Goal: Task Accomplishment & Management: Use online tool/utility

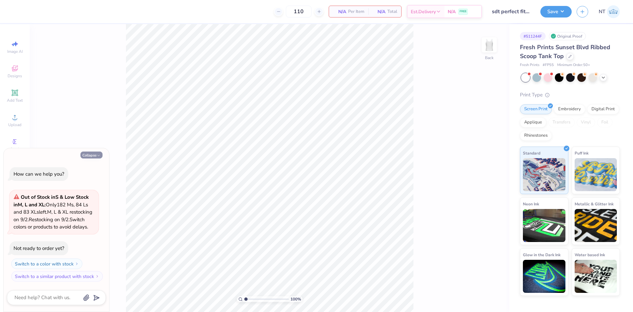
click at [95, 151] on button "Collapse" at bounding box center [91, 154] width 22 height 7
type textarea "x"
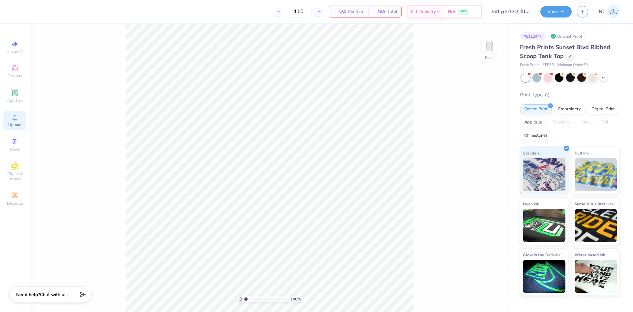
click at [15, 126] on span "Upload" at bounding box center [14, 124] width 13 height 5
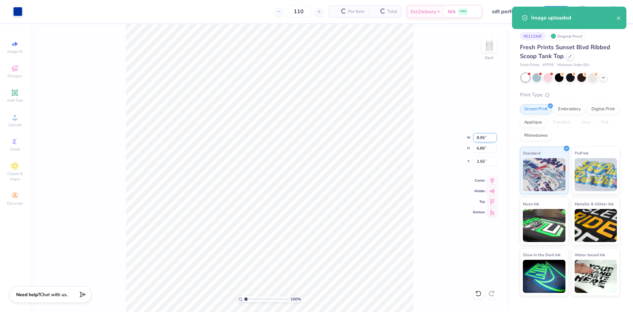
click at [475, 141] on input "8.95" at bounding box center [485, 137] width 24 height 9
type input "7.00"
type input "5.39"
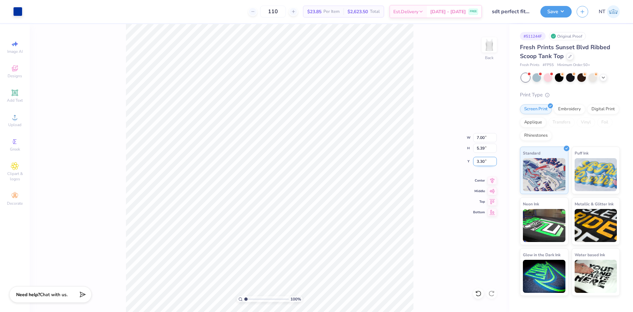
click at [479, 163] on input "3.30" at bounding box center [485, 161] width 24 height 9
type input "2.00"
type input "1"
click at [17, 16] on div at bounding box center [17, 10] width 9 height 9
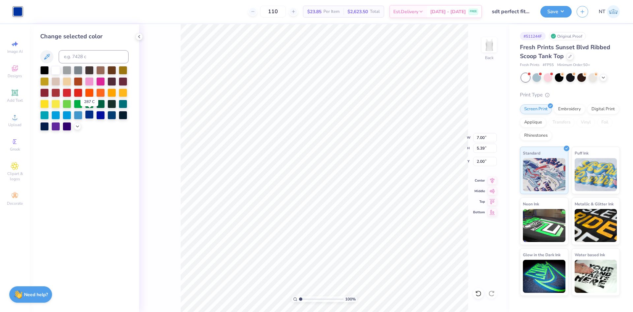
click at [91, 112] on div at bounding box center [89, 114] width 9 height 9
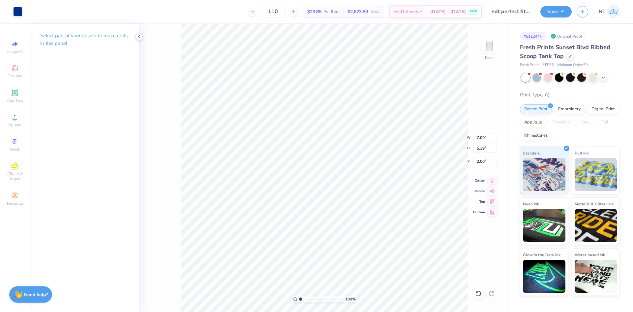
click at [139, 37] on polyline at bounding box center [139, 36] width 1 height 3
click at [556, 8] on button "Save" at bounding box center [556, 11] width 31 height 12
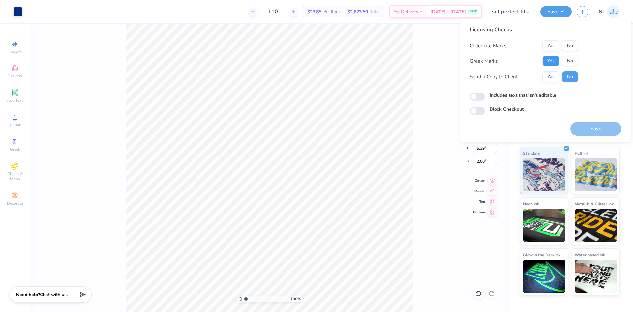
click at [547, 62] on button "Yes" at bounding box center [551, 61] width 17 height 11
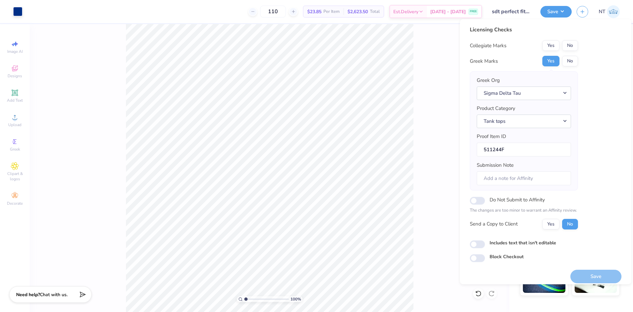
click at [563, 40] on div "Yes No" at bounding box center [561, 45] width 36 height 11
click at [570, 47] on button "No" at bounding box center [570, 45] width 16 height 11
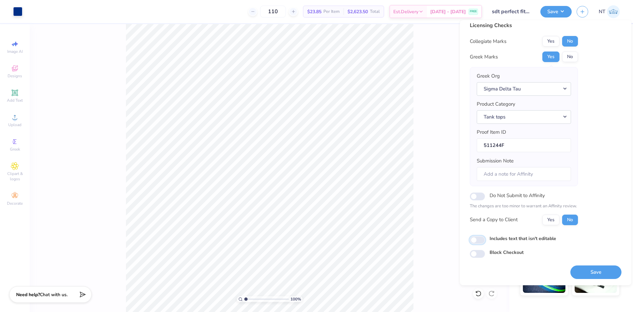
click at [481, 239] on input "Includes text that isn't editable" at bounding box center [477, 240] width 15 height 8
checkbox input "true"
click at [575, 272] on button "Save" at bounding box center [596, 272] width 51 height 14
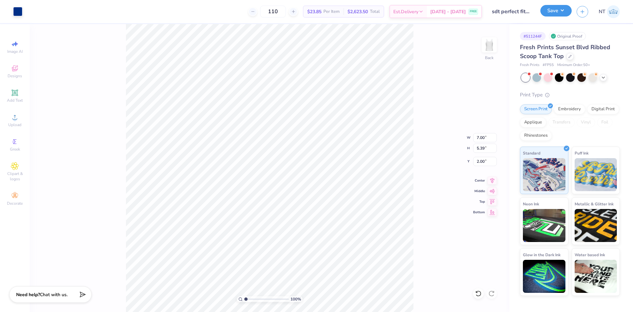
click at [552, 12] on button "Save" at bounding box center [556, 11] width 31 height 12
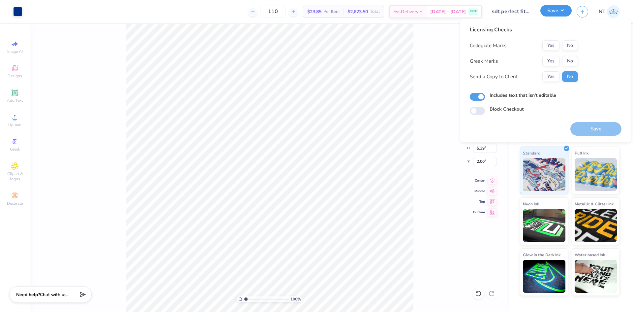
click at [552, 12] on button "Save" at bounding box center [556, 11] width 31 height 12
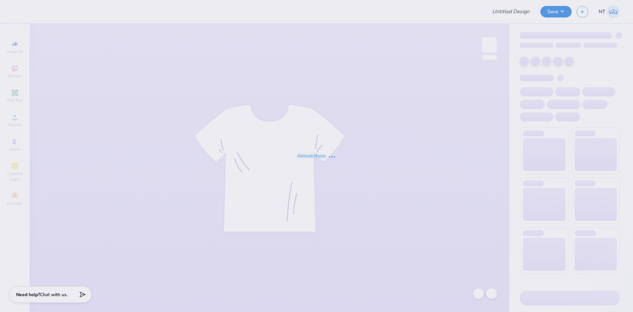
type input "[PERSON_NAME] : [GEOGRAPHIC_DATA] at [GEOGRAPHIC_DATA]"
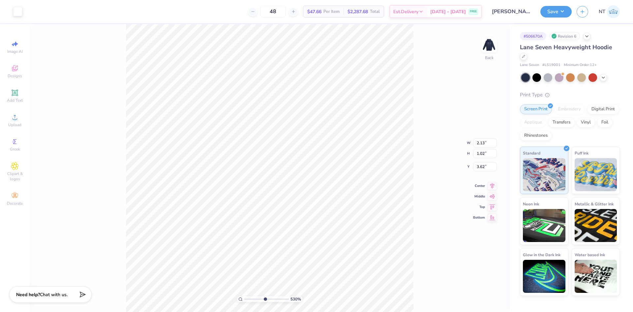
type input "5.2989063711311"
type input "3.11"
type input "2.30193535337791"
click at [479, 140] on input "2.37" at bounding box center [485, 137] width 24 height 9
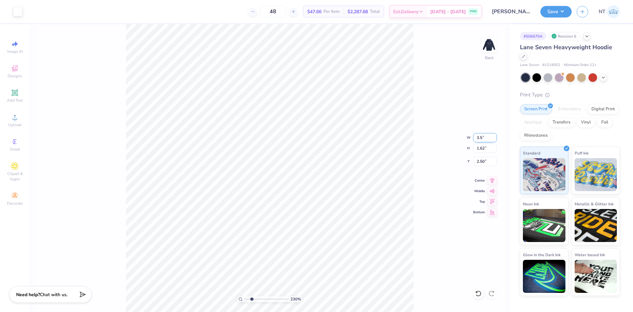
type input "3.5"
type input "2.30193535337791"
type input "3.50"
type input "2.39"
click at [484, 161] on input "2.12" at bounding box center [485, 161] width 24 height 9
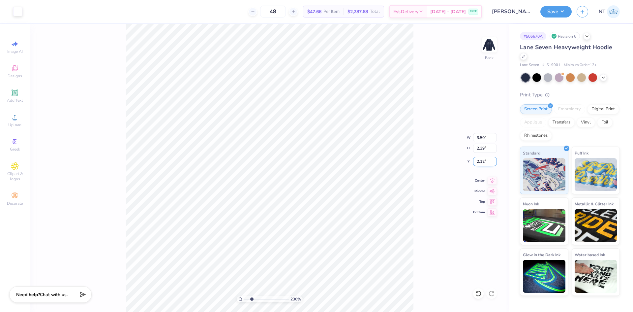
click at [484, 161] on input "2.12" at bounding box center [485, 161] width 24 height 9
type input "3"
type input "2.30193535337791"
type input "3.00"
type input "1"
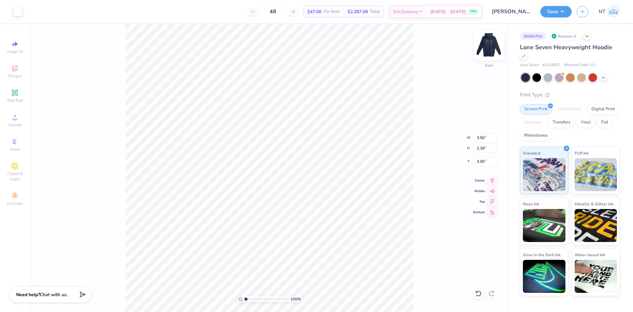
click at [490, 42] on img at bounding box center [489, 45] width 26 height 26
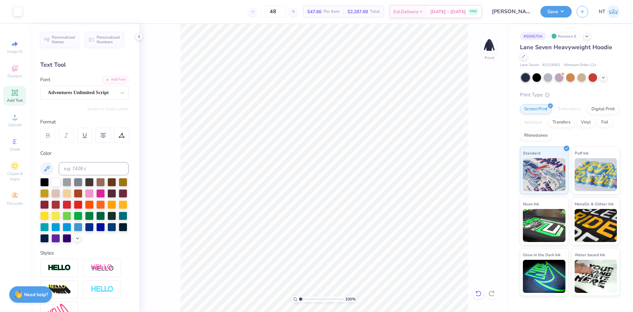
click at [478, 288] on div at bounding box center [478, 293] width 11 height 11
drag, startPoint x: 488, startPoint y: 103, endPoint x: 488, endPoint y: 76, distance: 27.7
click at [488, 103] on div "100 % Front" at bounding box center [324, 168] width 370 height 288
click at [491, 46] on img at bounding box center [489, 45] width 26 height 26
click at [142, 35] on div at bounding box center [139, 36] width 7 height 7
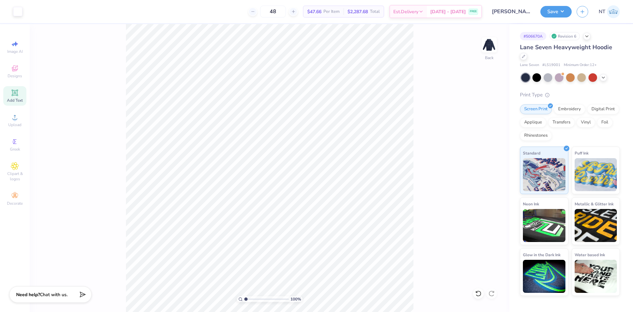
click at [500, 37] on div "100 % Back" at bounding box center [270, 168] width 480 height 288
click at [484, 42] on img at bounding box center [489, 45] width 26 height 26
click at [21, 116] on div "Upload" at bounding box center [14, 120] width 23 height 19
type input "9.43"
type input "5.60"
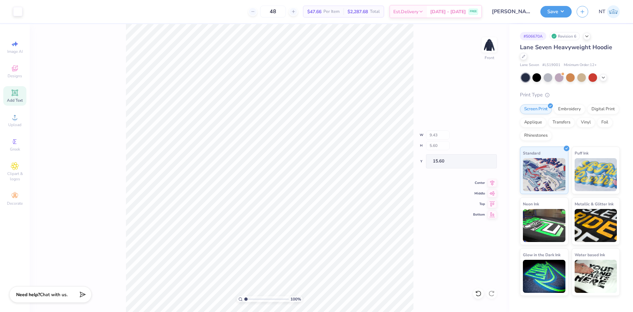
type input "15.60"
type input "6.44"
click at [483, 161] on input "6.44" at bounding box center [485, 161] width 24 height 9
click at [484, 161] on input "6.44" at bounding box center [485, 161] width 24 height 9
type input "6.00"
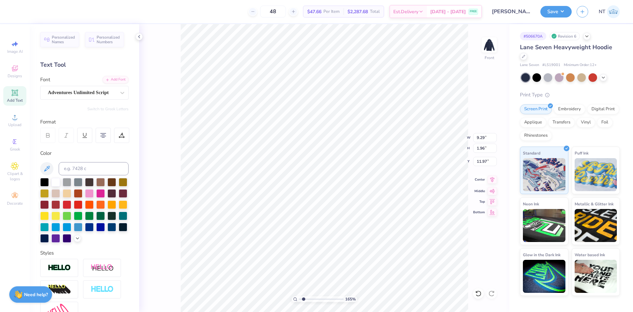
click at [490, 181] on icon at bounding box center [492, 180] width 9 height 8
type input "1.6491337272538"
type input "9.43"
type input "5.60"
type input "6.00"
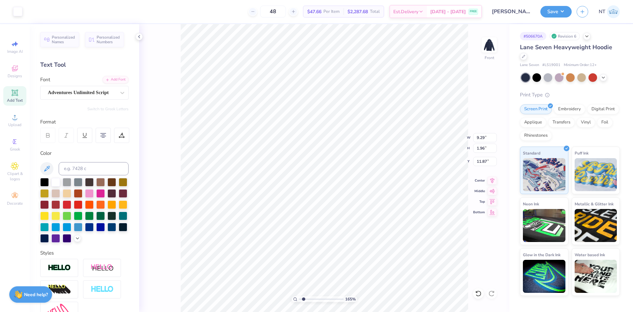
scroll to position [5, 1]
type input "1.6491337272538"
type textarea "Delta Phi Epsilon x Chi Phi"
type input "1.6491337272538"
type textarea "Delta Phi Epsilon x Chi Phi"
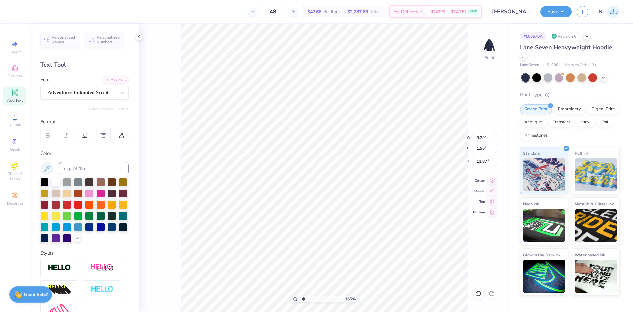
scroll to position [5, 4]
type input "1.6491337272538"
type input "0.69"
type input "12.50"
type input "1.6491337272538"
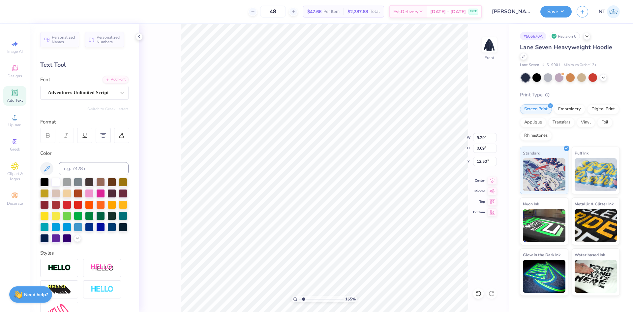
type input "11.84"
click at [373, 189] on li "Duplicate" at bounding box center [378, 187] width 52 height 13
type input "1.6491337272538"
type input "12.84"
paste textarea "Alumni Weekend 2025"
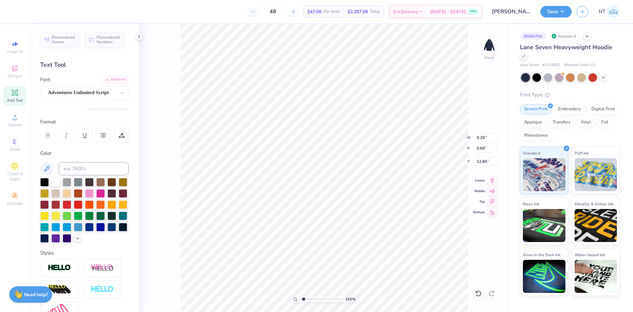
type input "1.6491337272538"
type textarea "Alumni Weekend 2025"
type input "1.6491337272538"
type input "7.61"
type input "0.61"
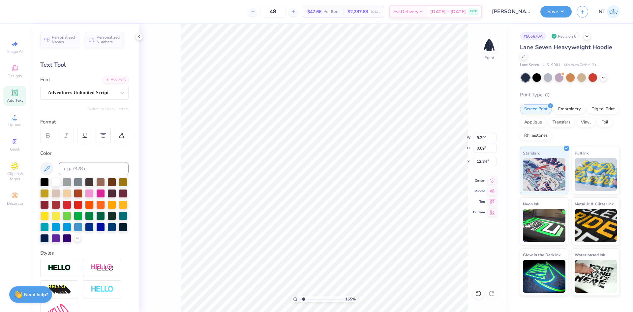
type input "12.88"
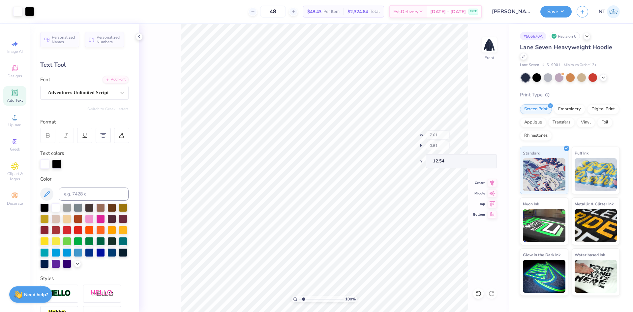
type input "1"
click at [478, 135] on input "9.43" at bounding box center [485, 137] width 24 height 9
type input "10.00"
type input "7.69"
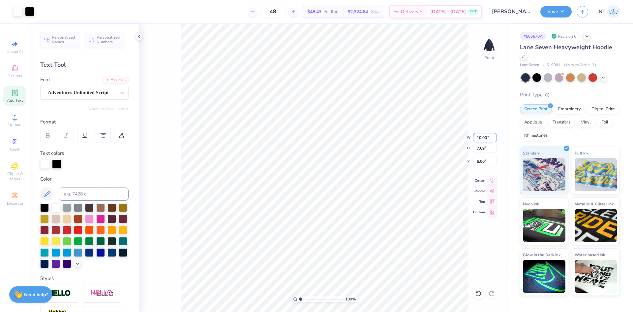
click at [481, 137] on input "10.00" at bounding box center [485, 137] width 24 height 9
type input "12.00"
type input "9.23"
click at [494, 45] on img at bounding box center [489, 45] width 26 height 26
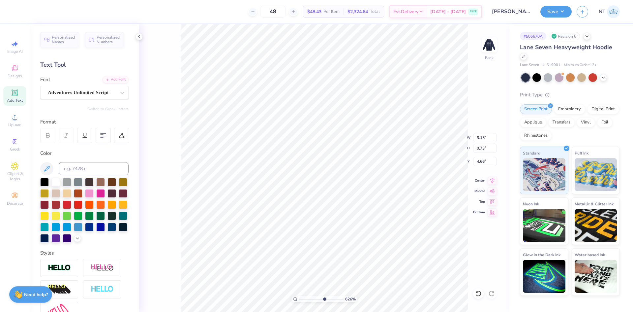
type input "6.26044018427074"
type input "2.80"
type input "0.65"
type input "4.74"
type input "6.26044018427074"
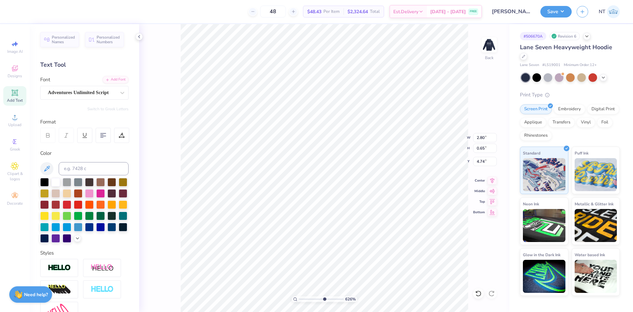
type input "4.63"
type input "10"
type input "4.69"
click at [485, 42] on img at bounding box center [489, 45] width 26 height 26
click at [559, 14] on button "Save" at bounding box center [556, 11] width 31 height 12
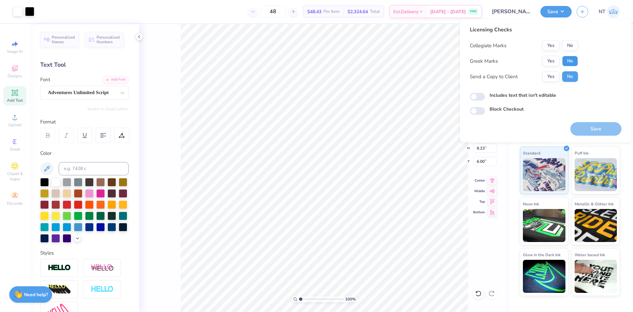
click at [573, 61] on button "No" at bounding box center [570, 61] width 16 height 11
click at [555, 59] on button "Yes" at bounding box center [551, 61] width 17 height 11
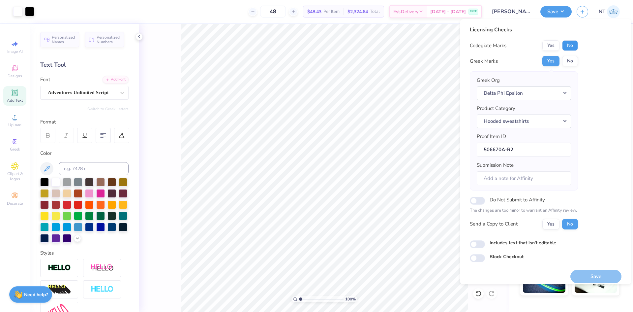
click at [569, 46] on button "No" at bounding box center [570, 45] width 16 height 11
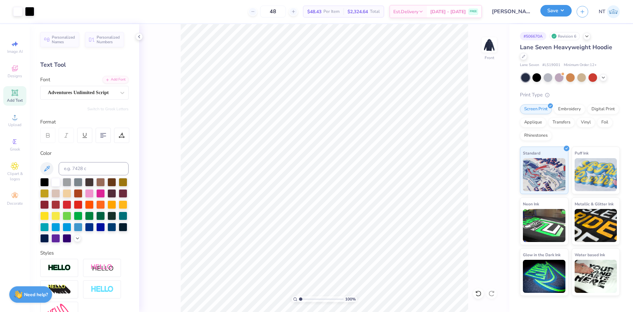
click at [565, 15] on button "Save" at bounding box center [556, 11] width 31 height 12
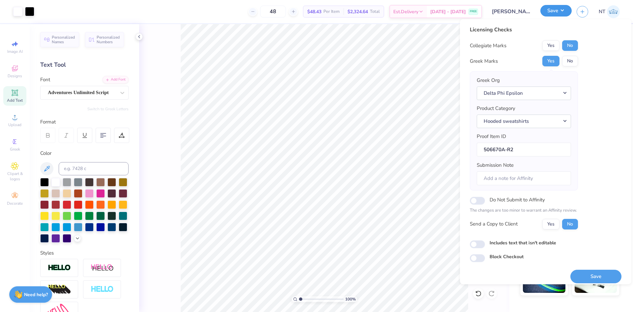
click at [561, 13] on button "Save" at bounding box center [556, 11] width 31 height 12
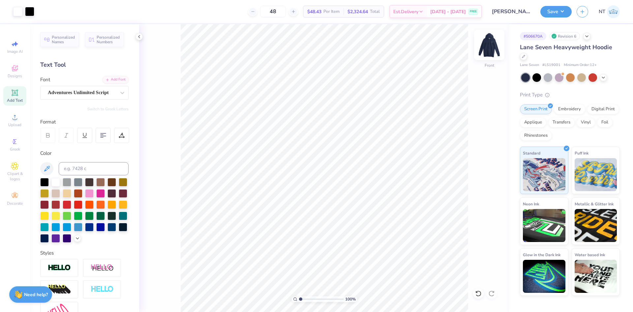
click at [493, 50] on img at bounding box center [489, 45] width 26 height 26
click at [493, 46] on img at bounding box center [489, 45] width 26 height 26
click at [557, 9] on button "Save" at bounding box center [556, 11] width 31 height 12
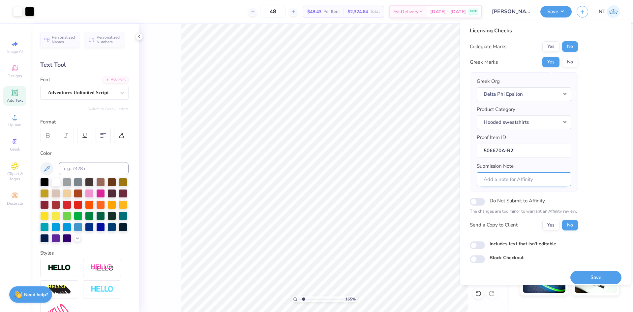
scroll to position [5, 0]
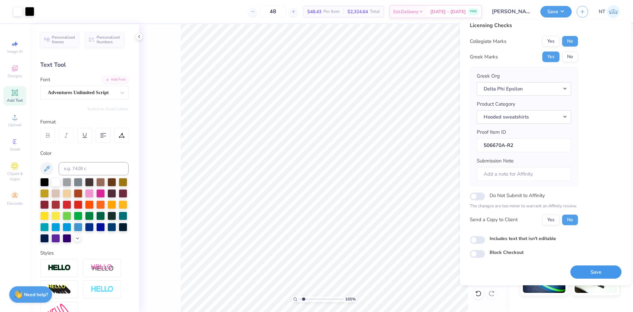
click at [590, 267] on button "Save" at bounding box center [596, 272] width 51 height 14
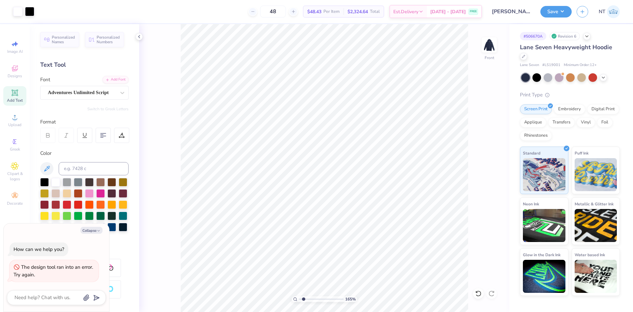
type input "1.6491337272538"
type textarea "x"
type input "1.6491337272538"
click at [90, 227] on div "Collapse" at bounding box center [56, 230] width 99 height 7
click at [93, 228] on button "Collapse" at bounding box center [91, 230] width 22 height 7
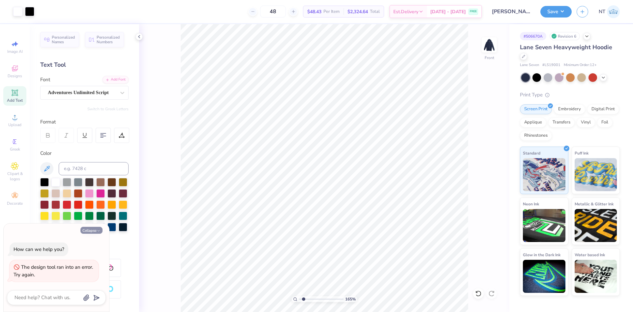
type textarea "x"
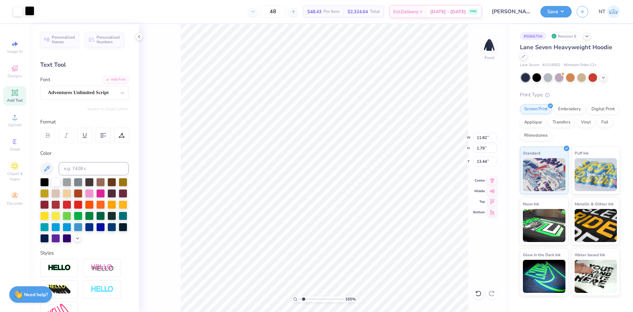
click at [30, 12] on div at bounding box center [29, 10] width 9 height 9
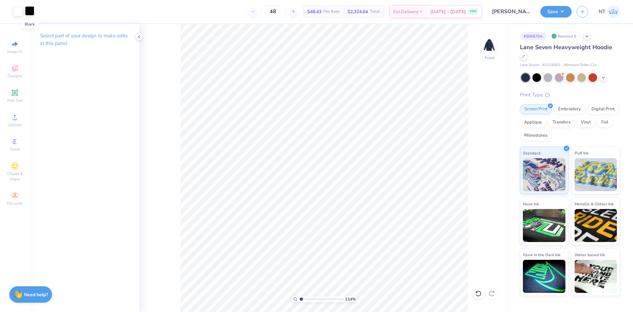
click at [31, 8] on div at bounding box center [29, 10] width 9 height 9
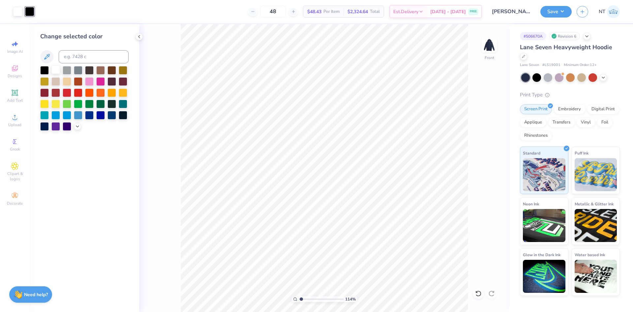
click at [58, 69] on div at bounding box center [55, 69] width 9 height 9
click at [49, 68] on div at bounding box center [84, 98] width 88 height 65
click at [55, 69] on div at bounding box center [55, 69] width 9 height 9
type input "1"
click at [482, 50] on div at bounding box center [489, 45] width 30 height 30
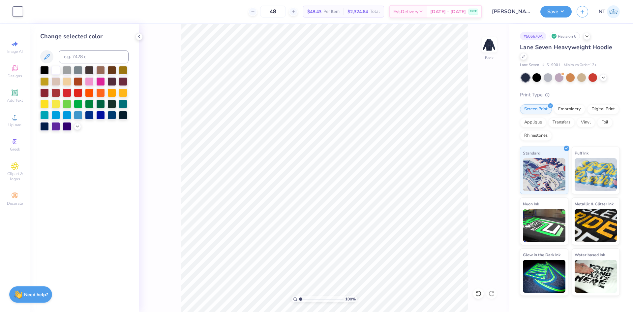
click at [489, 48] on img at bounding box center [489, 44] width 13 height 13
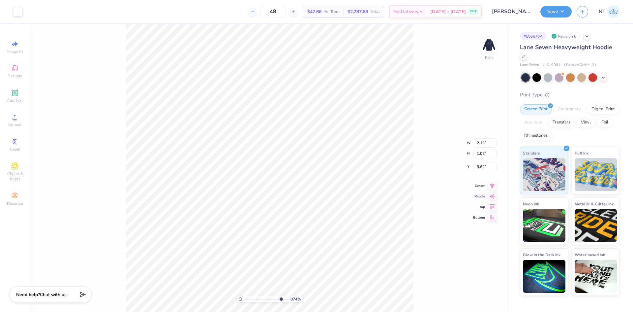
type input "8.73860521419236"
type input "3.12"
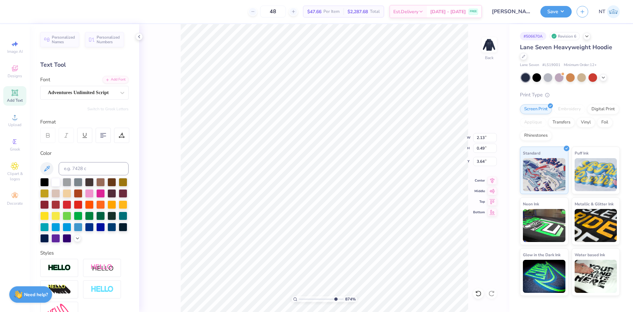
type input "8.73860521419236"
type input "1.83"
type input "0.43"
type input "8.73860521419236"
type input "3.62"
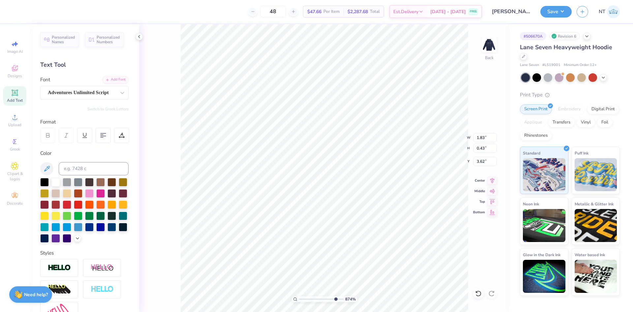
type input "8.73860521419236"
type input "3.63"
type input "8.73860521419236"
type input "2.37"
type input "0.46"
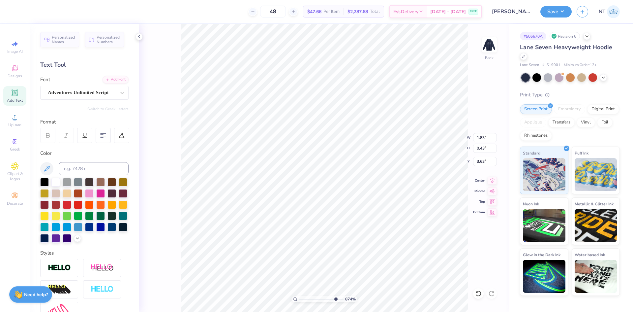
type input "2.50"
type input "8.73860521419236"
type input "2.54"
type input "3.79619922921342"
click at [480, 135] on input "2.37" at bounding box center [485, 137] width 24 height 9
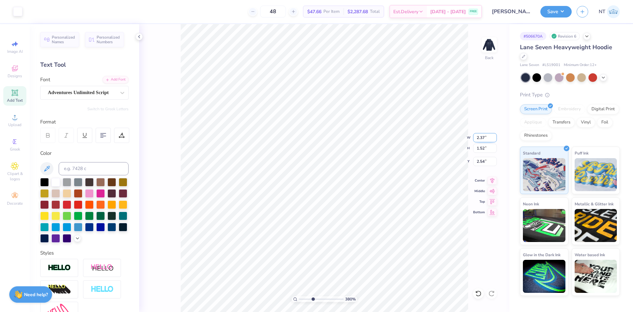
click at [480, 135] on input "2.37" at bounding box center [485, 137] width 24 height 9
type input "3.5"
type input "3.79619922921342"
type input "3.50"
type input "2.24"
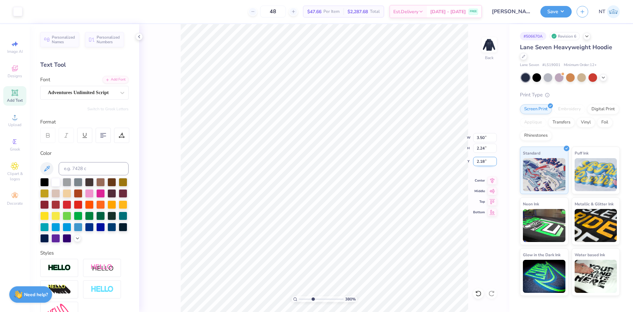
click at [480, 157] on input "2.18" at bounding box center [485, 161] width 24 height 9
type input "3"
type input "3.79619922921342"
type input "3.00"
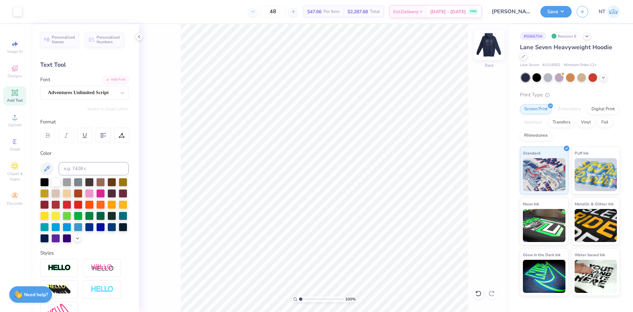
click at [489, 39] on img at bounding box center [489, 45] width 26 height 26
type input "1.94838374793402"
type textarea "Delta Phi Epsilon x Chi Phi"
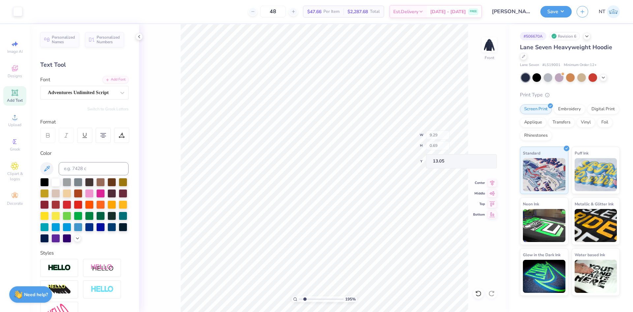
type input "0.69"
type input "13.05"
click at [347, 186] on li "Duplicate" at bounding box center [349, 187] width 52 height 13
type input "13.98"
type textarea "Alumni Weekend 2025"
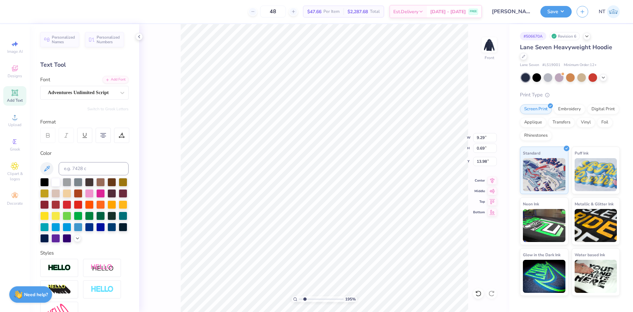
scroll to position [5, 4]
type input "7.61"
type input "0.61"
type input "14.02"
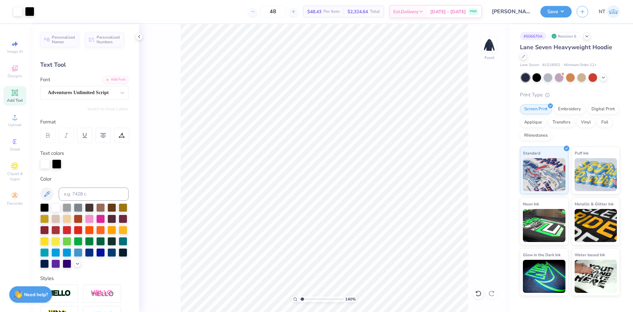
type input "1"
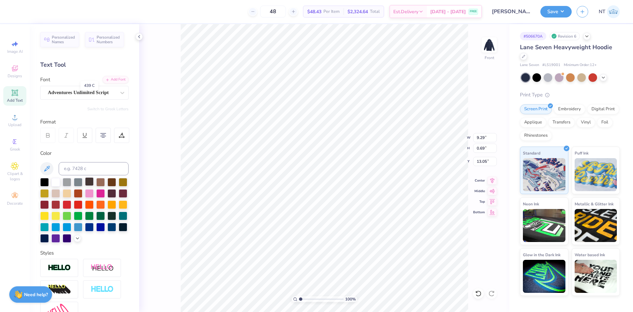
scroll to position [83, 0]
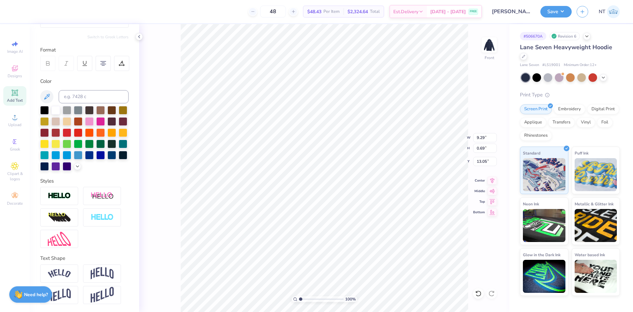
type input "7.61"
type input "0.61"
type input "14.02"
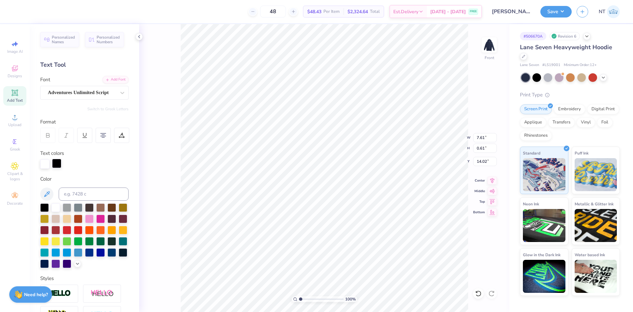
click at [59, 165] on div at bounding box center [56, 163] width 9 height 9
click at [45, 165] on div at bounding box center [44, 163] width 9 height 9
click at [61, 165] on div at bounding box center [56, 163] width 9 height 9
click at [56, 207] on div at bounding box center [55, 207] width 9 height 9
click at [31, 12] on div at bounding box center [29, 10] width 9 height 9
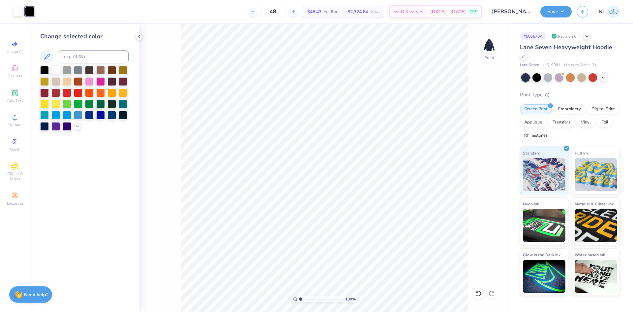
click at [56, 68] on div at bounding box center [55, 69] width 9 height 9
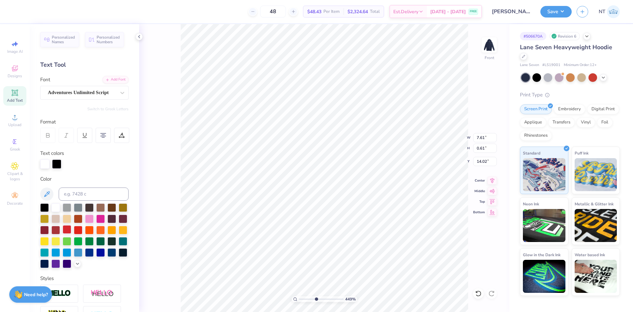
type input "4.48505343131628"
type input "13.80"
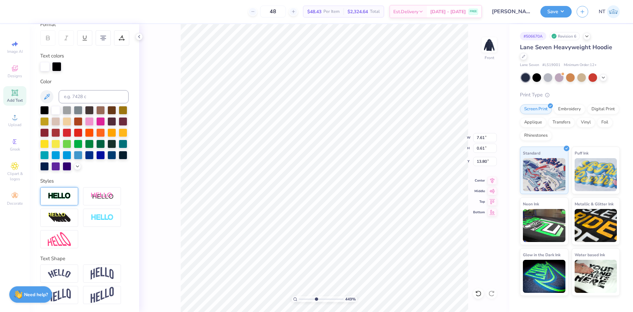
click at [67, 194] on img at bounding box center [59, 196] width 23 height 8
type input "4.48505343131628"
type input "7.64"
type input "0.64"
type input "13.78"
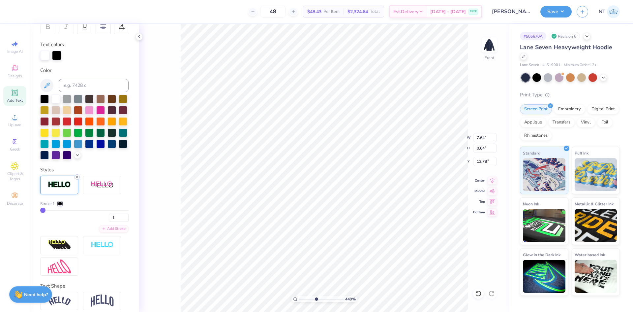
click at [76, 179] on icon at bounding box center [77, 177] width 4 height 4
type input "4.48505343131628"
type input "7.61"
type input "0.61"
type input "13.80"
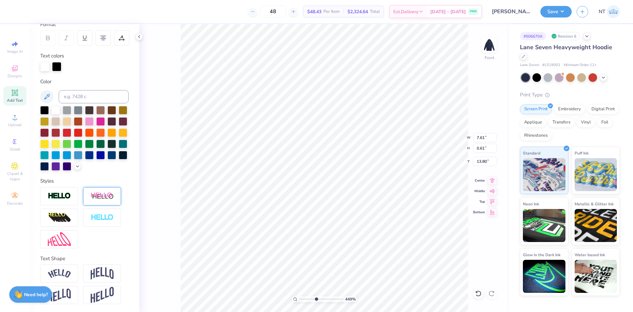
click at [97, 200] on img at bounding box center [102, 196] width 23 height 8
type input "4.48505343131628"
type input "9.13"
type input "0.68"
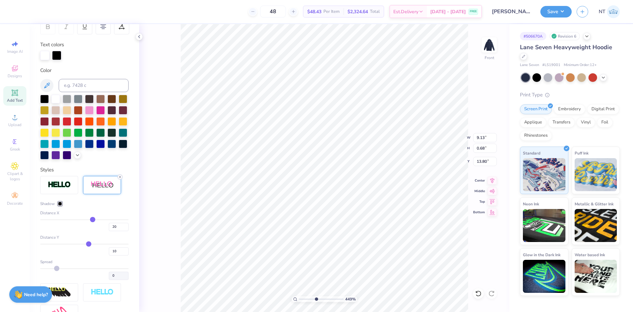
click at [121, 178] on line at bounding box center [120, 177] width 2 height 2
type input "4.48505343131628"
type input "7.61"
type input "0.61"
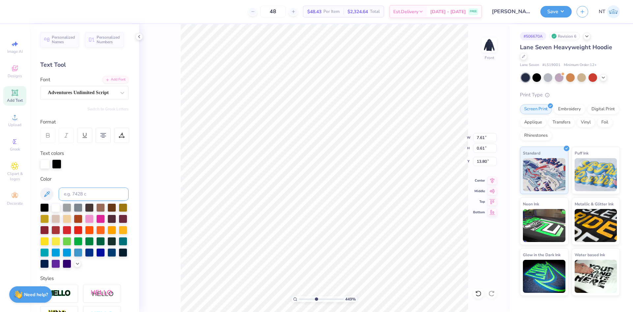
scroll to position [55, 0]
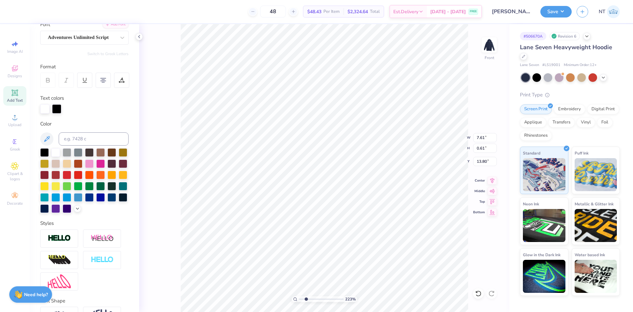
type input "2.22962784125967"
type input "13.95"
type input "1"
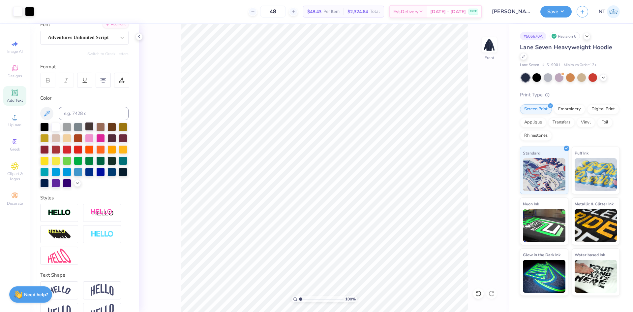
scroll to position [0, 0]
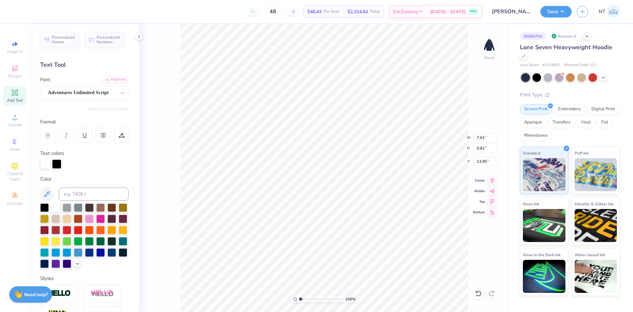
type input "7.61"
type input "0.61"
type input "13.95"
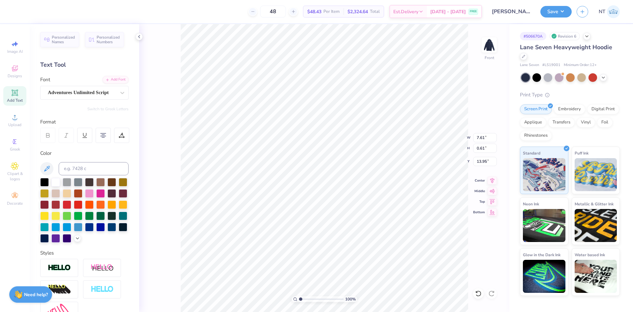
type input "9.29"
type input "0.69"
type input "13.05"
click at [355, 187] on li "Duplicate" at bounding box center [363, 187] width 52 height 13
type input "1.6491337272538"
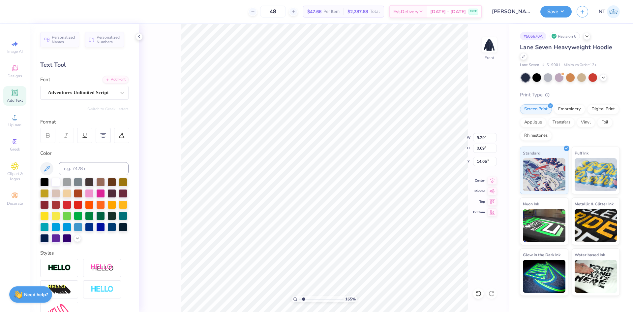
type input "14.05"
paste textarea "Alumni Weekend 2025"
type input "1.6491337272538"
type textarea "Alumni Weekend 2025"
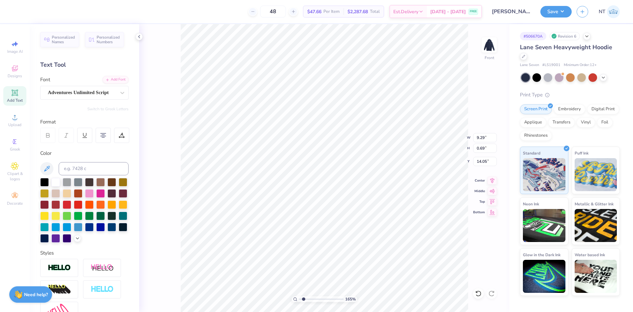
type input "1.6491337272538"
type input "7.61"
type input "0.61"
type input "14.09"
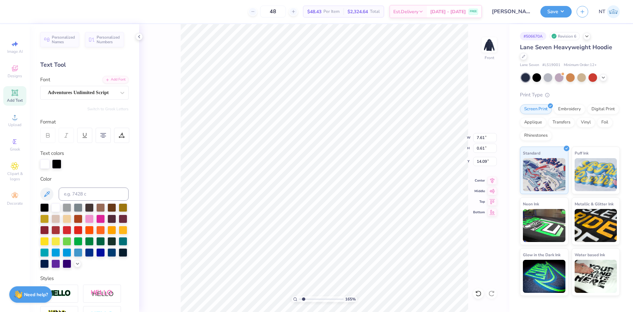
scroll to position [5, 3]
type input "1.6491337272538"
type textarea "A"
type input "1.6491337272538"
type textarea "Al"
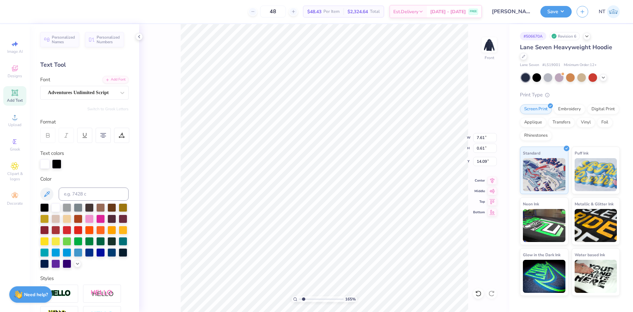
type input "1.6491337272538"
type textarea "Alu"
type input "1.6491337272538"
type textarea "Alumb"
type input "1.6491337272538"
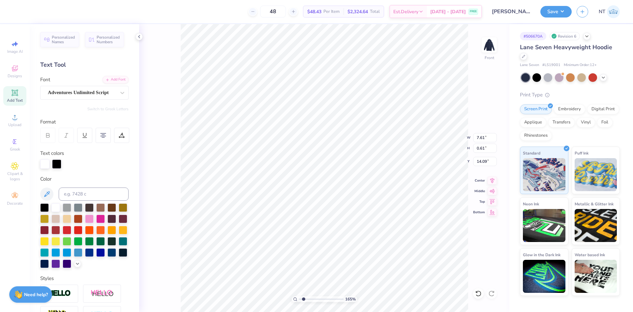
type textarea "Alumbn"
type input "1.6491337272538"
type textarea "Alumb"
type input "1.6491337272538"
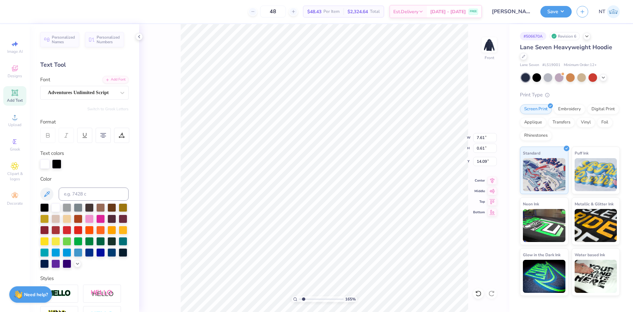
type textarea "Alum"
type input "1.6491337272538"
type textarea "Alumn"
type input "1.6491337272538"
type textarea "Alumni"
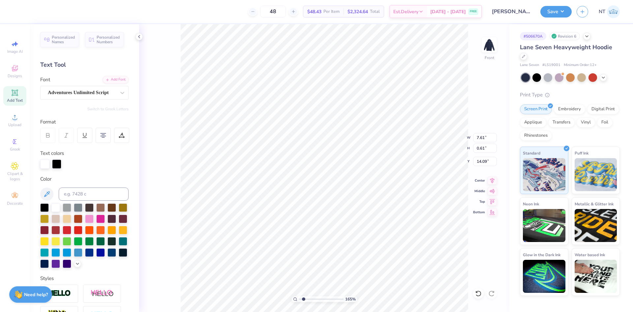
type input "1.6491337272538"
type textarea "Alumni We"
type input "1.6491337272538"
type textarea "Alumni Wee"
type input "1.6491337272538"
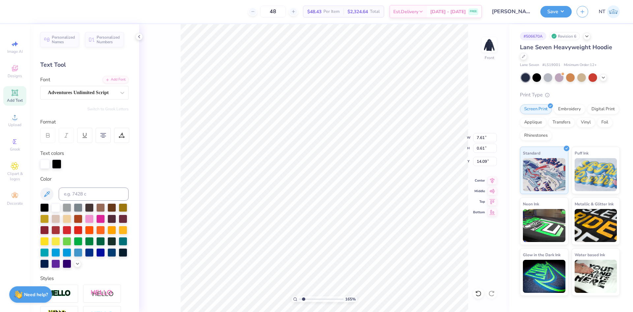
type textarea "Alumni Week"
type input "1.6491337272538"
type textarea "Alumni Weeke"
type input "1.6491337272538"
type textarea "Alumni Weeken"
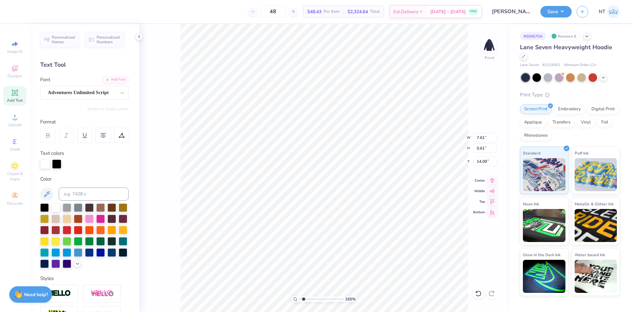
type input "1.6491337272538"
type textarea "Alumni Weekend"
type input "1.6491337272538"
type textarea "Alumni Weekend"
type input "1.6491337272538"
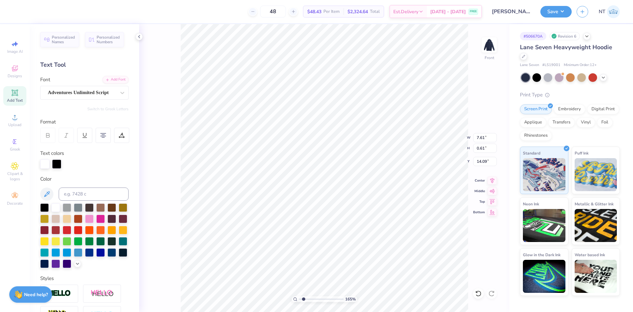
type textarea "Alumni Weekend 2"
type input "1.6491337272538"
type textarea "Alumni Weekend 20"
type input "1.6491337272538"
type textarea "Alumni Weekend 2025"
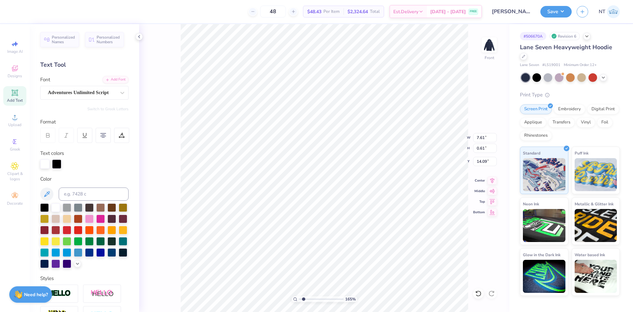
scroll to position [5, 4]
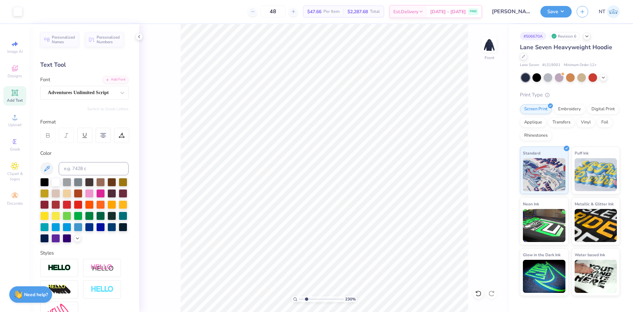
click at [17, 98] on span "Add Text" at bounding box center [15, 100] width 16 height 5
paste textarea "Alumni Weekend 2025"
type input "2.30193535337791"
type textarea "Alumni Weekend 2025"
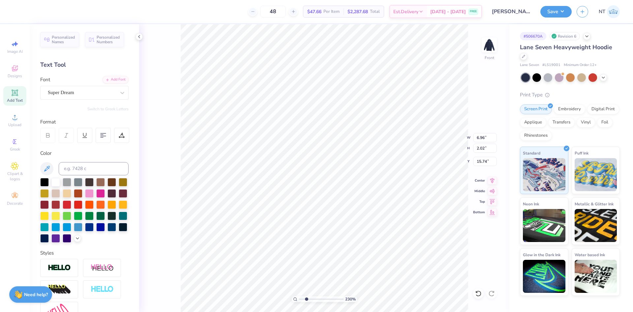
type input "2.30193535337791"
type input "17.49"
type input "1.21"
type input "16.14"
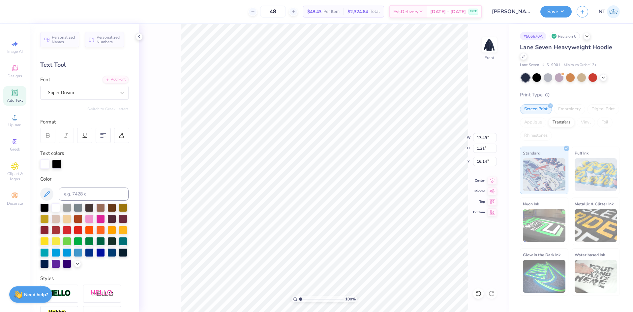
click at [121, 75] on div "Personalized Names Personalized Numbers Text Tool Add Font Font Super Dream Swi…" at bounding box center [85, 168] width 110 height 288
click at [119, 77] on div "Add Font" at bounding box center [116, 79] width 26 height 8
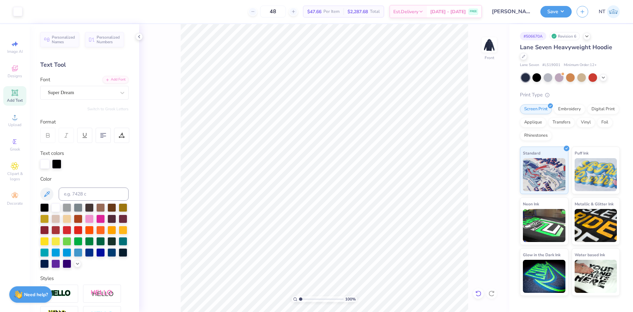
click at [478, 294] on icon at bounding box center [478, 293] width 7 height 7
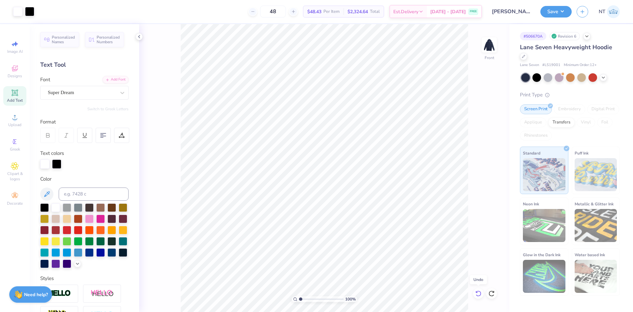
click at [478, 294] on icon at bounding box center [478, 293] width 7 height 7
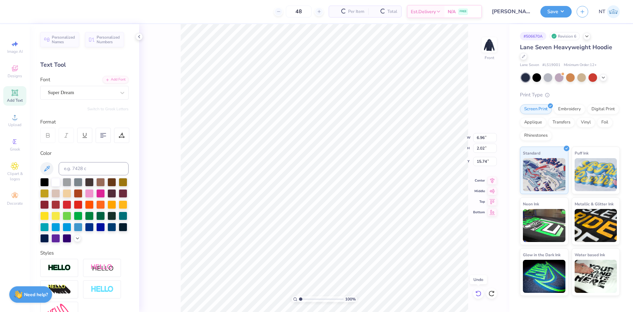
click at [478, 294] on icon at bounding box center [478, 293] width 7 height 7
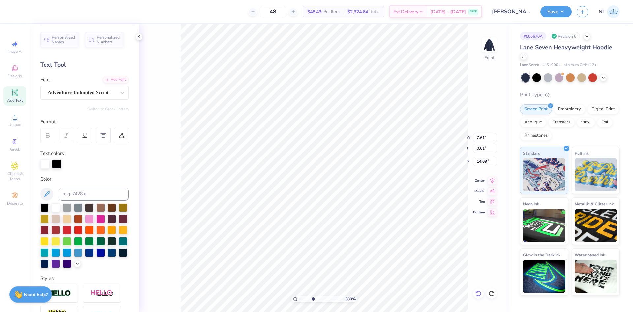
type input "3.79619922921342"
type input "14.06"
click at [369, 202] on li "Download vector" at bounding box center [367, 200] width 52 height 13
type input "1"
click at [27, 10] on div at bounding box center [29, 10] width 9 height 9
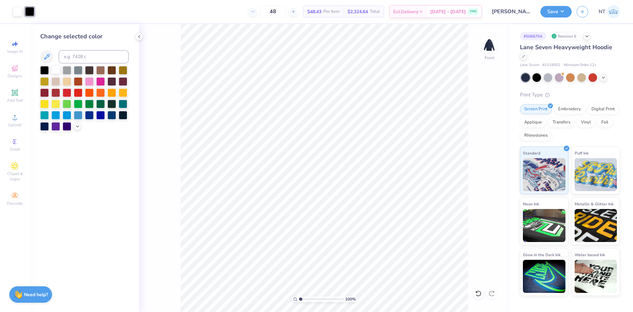
click at [57, 69] on div at bounding box center [55, 69] width 9 height 9
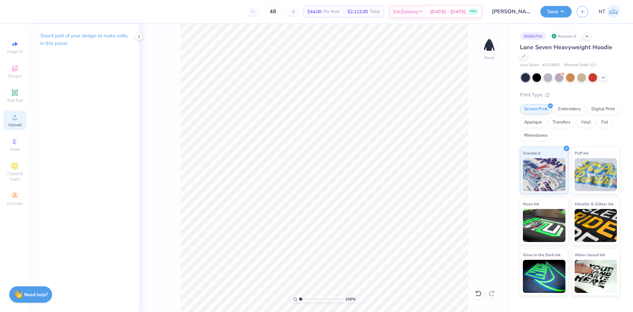
click at [21, 119] on div "Upload" at bounding box center [14, 120] width 23 height 19
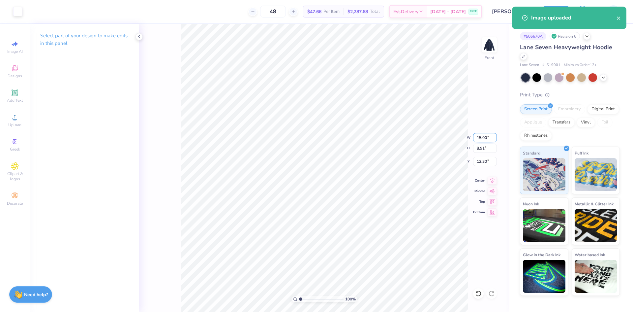
click at [481, 142] on input "15.00" at bounding box center [485, 137] width 24 height 9
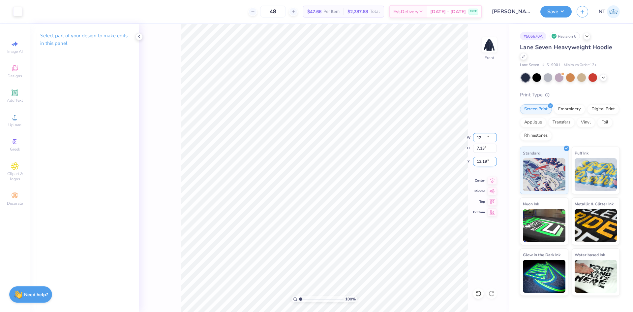
type input "12.00"
type input "7.13"
click at [478, 162] on input "13.19" at bounding box center [485, 161] width 24 height 9
type input "6.00"
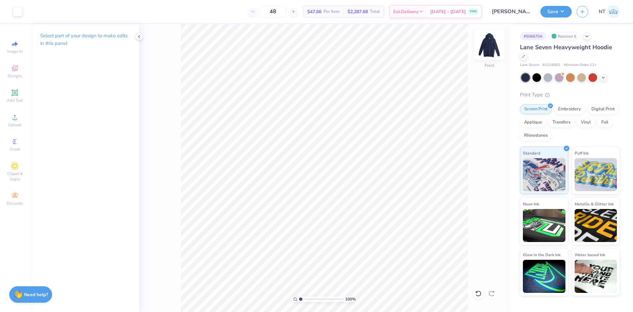
click at [490, 42] on img at bounding box center [489, 45] width 26 height 26
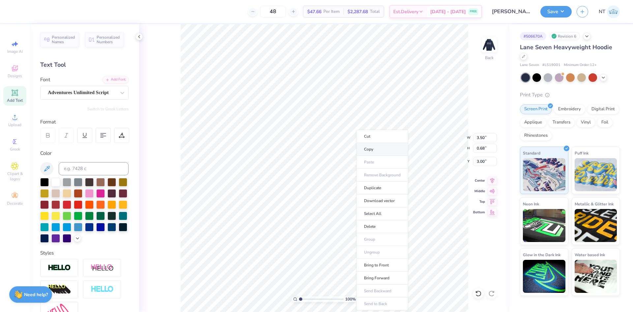
click at [373, 148] on li "Copy" at bounding box center [383, 149] width 52 height 13
click at [487, 42] on img at bounding box center [489, 45] width 26 height 26
click at [324, 159] on li "Paste" at bounding box center [331, 162] width 52 height 13
type input "2.30193535337791"
type input "6.11"
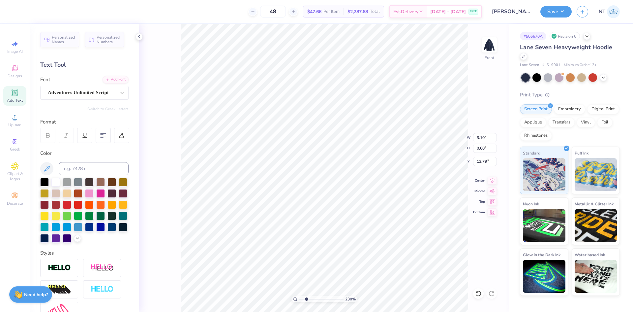
type input "1.18"
type input "13.43"
type input "2.30193535337791"
type textarea "Delta Phi"
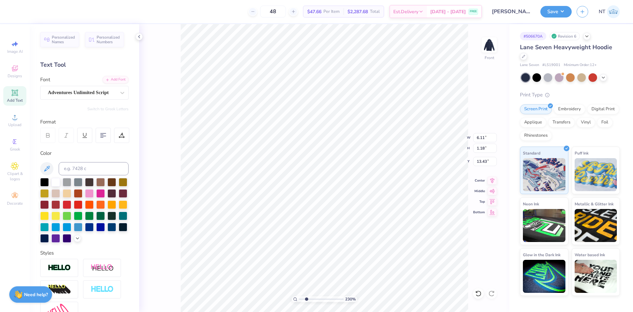
type input "2.30193535337791"
type textarea "Delta Phi E"
type input "2.30193535337791"
type textarea "Delta Phi Ep"
type input "2.30193535337791"
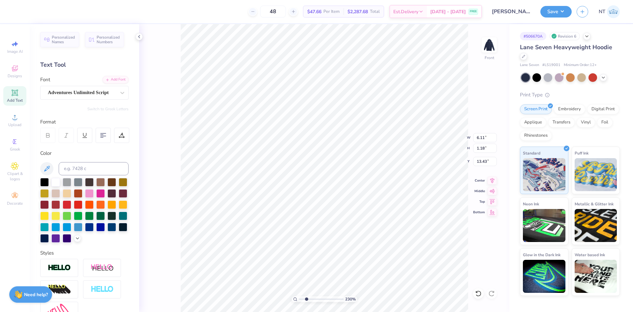
type textarea "Delta Phi Eps"
type input "2.30193535337791"
type textarea "Delta Phi Epsi"
type input "2.30193535337791"
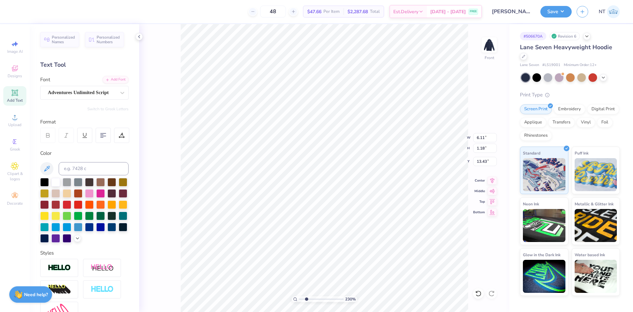
type textarea "Delta Phi Epsil"
type input "2.30193535337791"
type textarea "Delta Phi Epsilo"
type input "2.30193535337791"
type textarea "Delta Phi Epsilon"
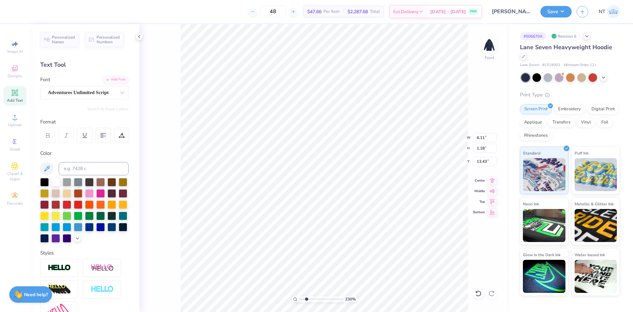
type input "2.30193535337791"
type textarea "Delta Phi Epsilon"
type input "2.30193535337791"
type textarea "Delta Phi Epsilon x"
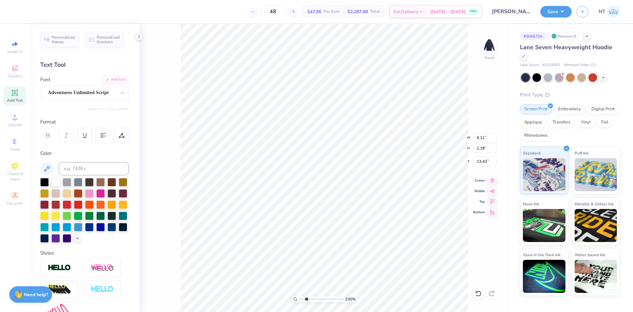
type input "2.30193535337791"
type textarea "Delta Phi Epsilon x"
type input "2.30193535337791"
type textarea "Delta Phi Epsilon x"
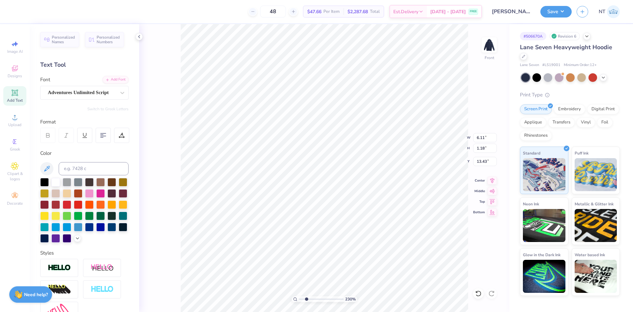
type input "2.30193535337791"
type textarea "Delta Phi Epsilon x C"
type input "2.30193535337791"
type textarea "Delta Phi Epsilon x Ch"
type input "2.30193535337791"
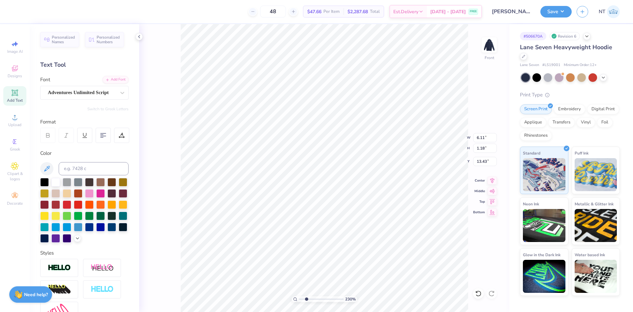
type textarea "Delta Phi Epsilon x Chi"
type input "2.30193535337791"
type textarea "Delta Phi Epsilon x Chi"
type input "2.30193535337791"
type textarea "Delta Phi Epsilon x Chi P"
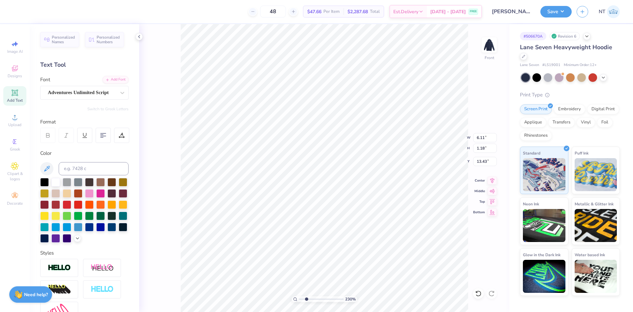
scroll to position [6, 4]
type input "2.30193535337791"
type textarea "Delta Phi Epsilon x Chi Phi"
type input "2.30193535337791"
type input "17.48"
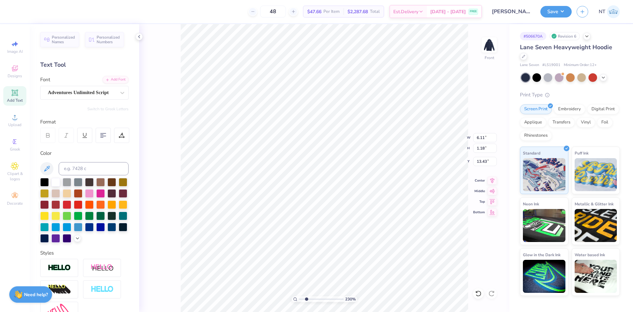
type input "1.31"
type input "13.36"
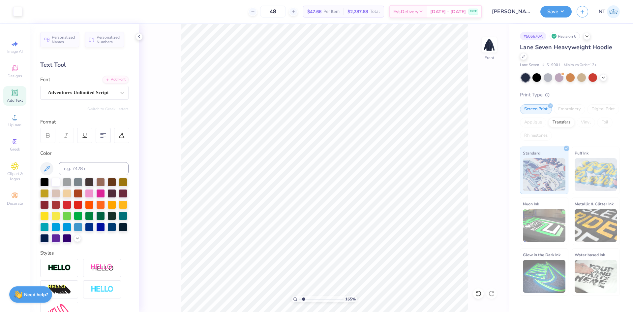
type input "1.6491337272538"
click at [480, 136] on input "17.48" at bounding box center [485, 137] width 24 height 9
type input "12"
type input "1.6491337272538"
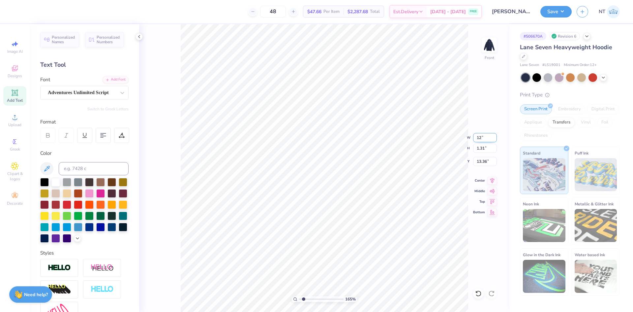
type input "12.00"
type input "0.90"
type input "13.57"
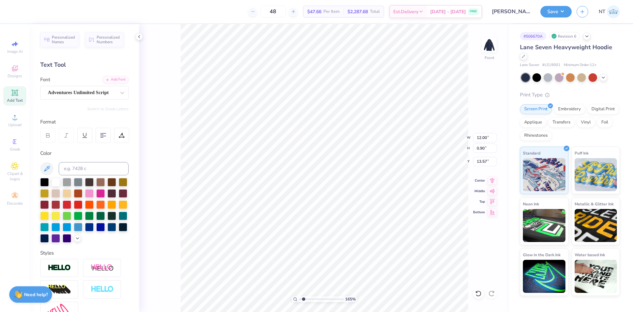
type input "1.6491337272538"
type input "13.13"
click at [353, 183] on li "Duplicate" at bounding box center [363, 187] width 52 height 13
type input "1.6491337272538"
type input "14.13"
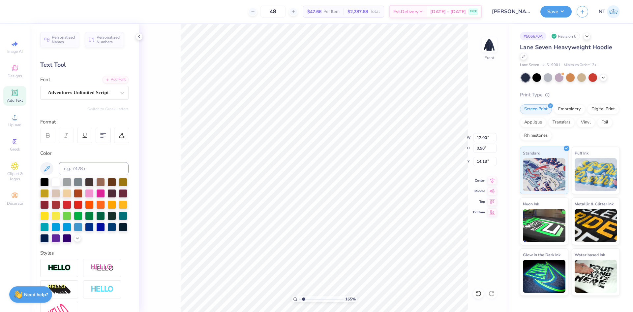
type input "1.6491337272538"
type input "14.20"
type input "1.6491337272538"
type textarea "A"
type input "1.6491337272538"
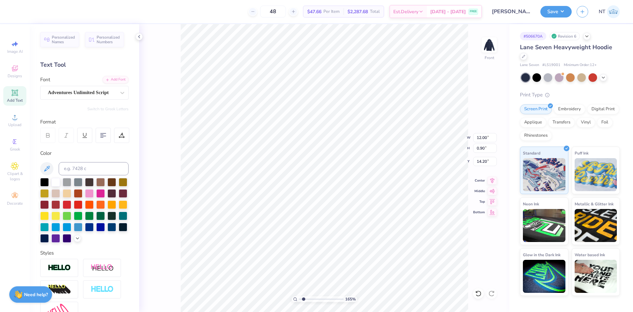
type textarea "Al"
type input "1.6491337272538"
type textarea "Alu"
type input "1.6491337272538"
type textarea "Alumb"
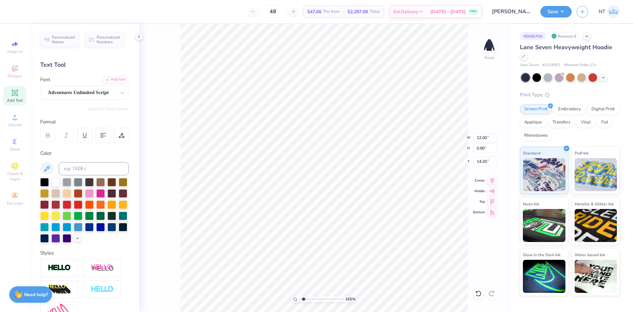
scroll to position [6, 1]
type input "1.6491337272538"
type textarea "Alum"
type input "1.6491337272538"
type textarea "Alumn"
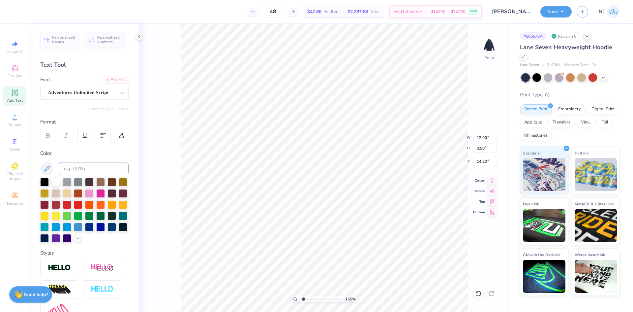
type input "1.6491337272538"
type textarea "Alumni"
type input "1.6491337272538"
type textarea "Alumni"
type input "1.6491337272538"
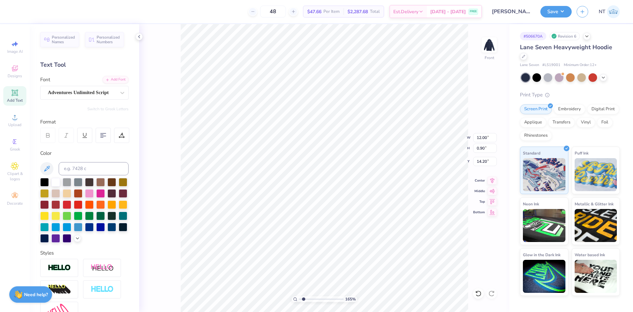
type textarea "Alumni W"
type input "1.6491337272538"
type textarea "Alumni We"
type input "1.6491337272538"
type textarea "Alumni Wee"
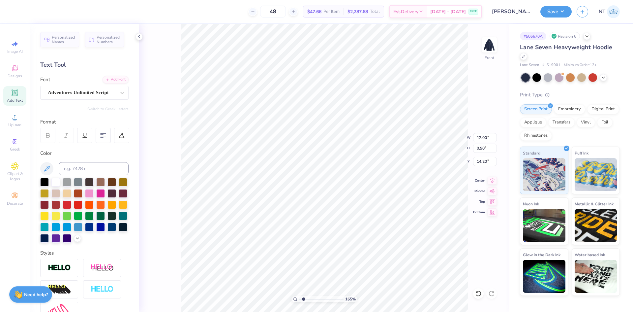
type input "1.6491337272538"
type textarea "Alumni Week"
type input "1.6491337272538"
click at [483, 138] on input "12.00" at bounding box center [485, 137] width 24 height 9
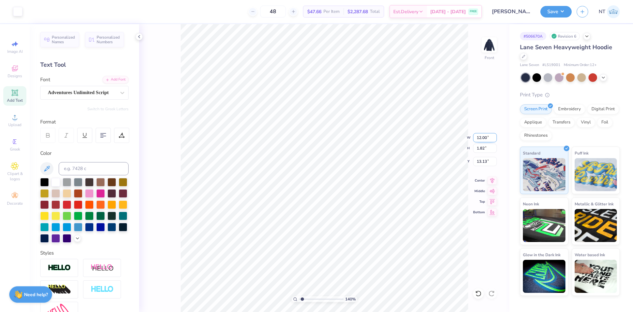
click at [483, 138] on input "12.00" at bounding box center [485, 137] width 24 height 9
click at [562, 13] on button "Save" at bounding box center [556, 11] width 31 height 12
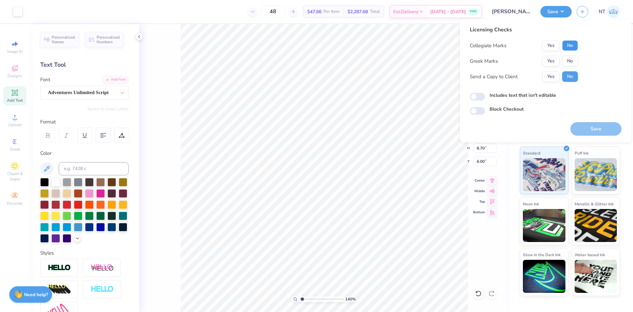
click at [570, 45] on button "No" at bounding box center [570, 45] width 16 height 11
click at [550, 58] on button "Yes" at bounding box center [551, 61] width 17 height 11
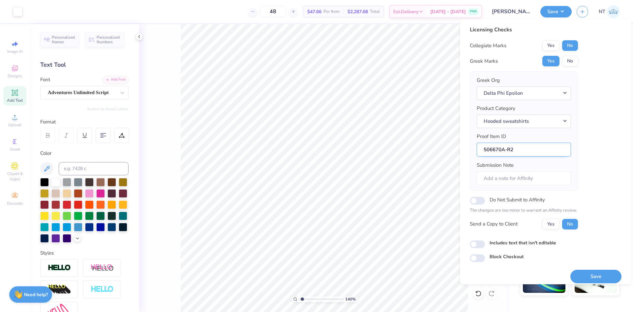
scroll to position [5, 0]
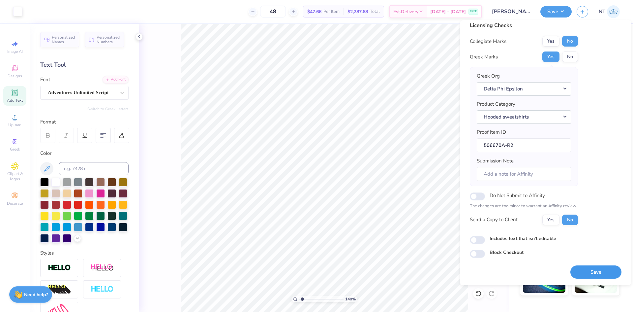
click at [604, 270] on button "Save" at bounding box center [596, 272] width 51 height 14
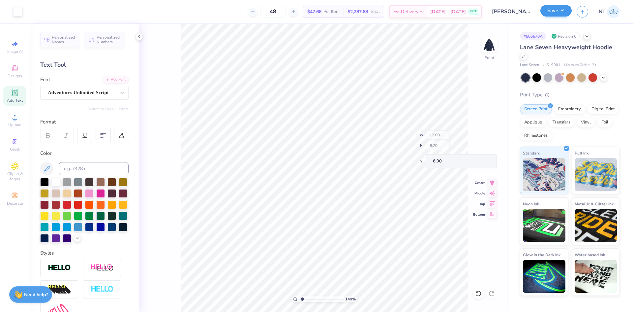
click at [552, 16] on button "Save" at bounding box center [556, 11] width 31 height 12
click at [554, 12] on button "Save" at bounding box center [556, 11] width 31 height 12
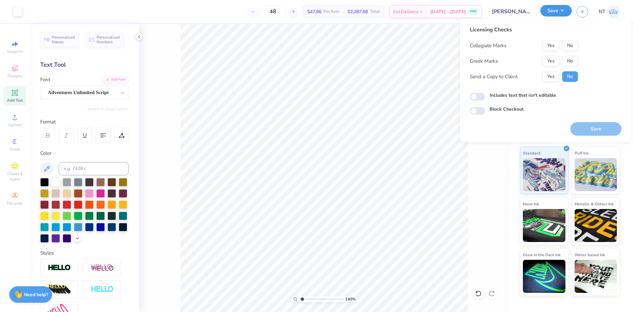
click at [554, 12] on button "Save" at bounding box center [556, 11] width 31 height 12
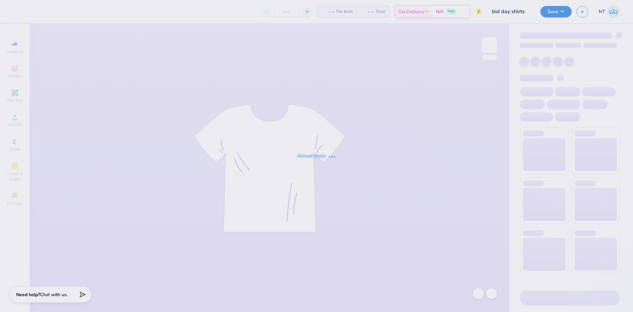
type input "50"
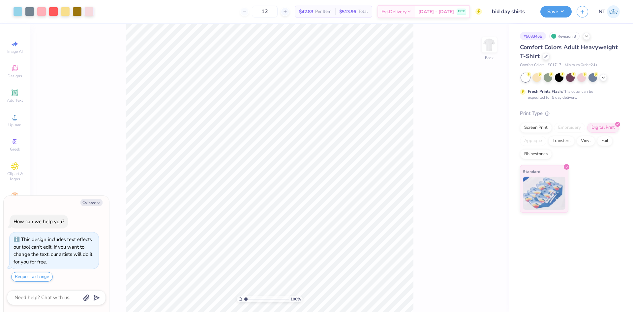
click at [99, 201] on button "Collapse" at bounding box center [91, 202] width 22 height 7
type textarea "x"
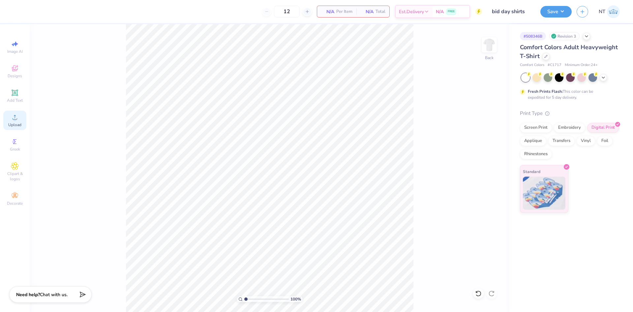
click at [15, 112] on div "Upload" at bounding box center [14, 120] width 23 height 19
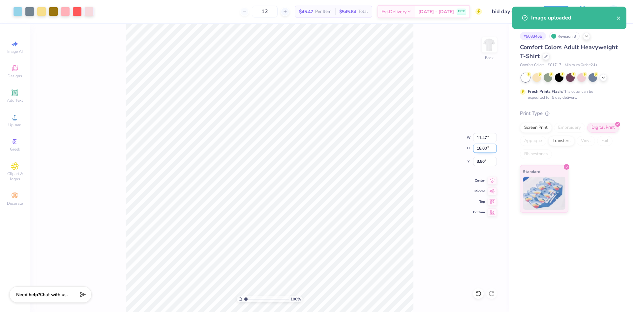
click at [480, 150] on input "18.00" at bounding box center [485, 148] width 24 height 9
type input "12.50"
type input "7.97"
type input "6.25"
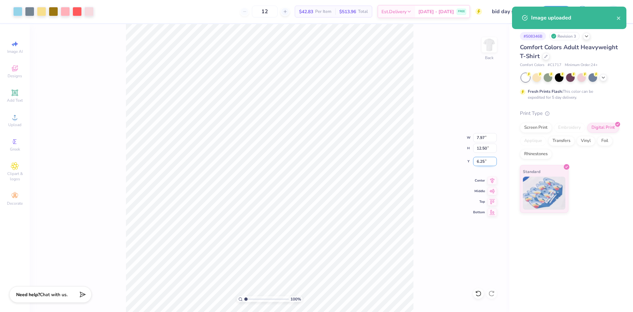
click at [480, 160] on input "6.25" at bounding box center [485, 161] width 24 height 9
type input "3.00"
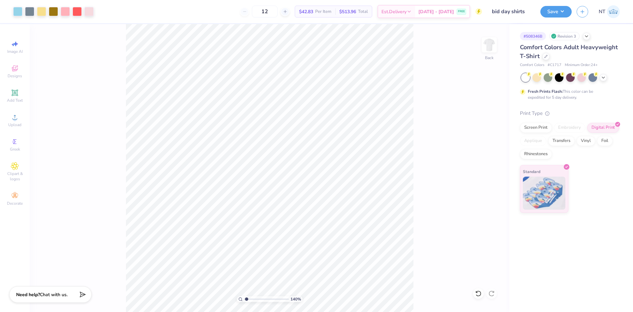
type input "1"
click at [555, 13] on button "Save" at bounding box center [556, 11] width 31 height 12
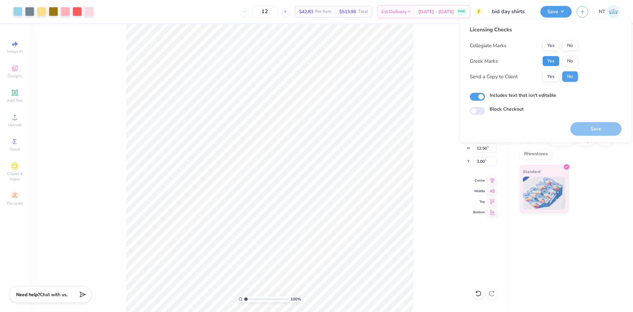
click at [549, 62] on button "Yes" at bounding box center [551, 61] width 17 height 11
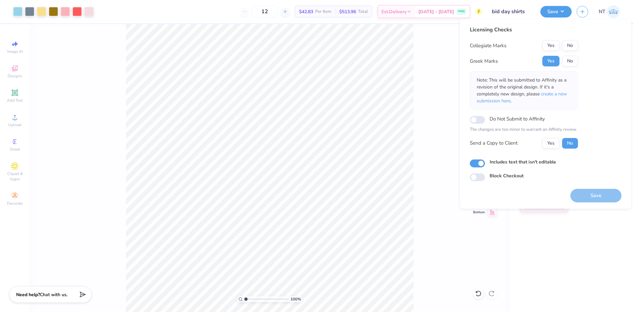
click at [582, 47] on div "Licensing Checks Collegiate Marks Yes No Greek Marks Yes No Note: This will be …" at bounding box center [546, 103] width 152 height 155
click at [568, 43] on button "No" at bounding box center [570, 45] width 16 height 11
click at [605, 197] on button "Save" at bounding box center [596, 196] width 51 height 14
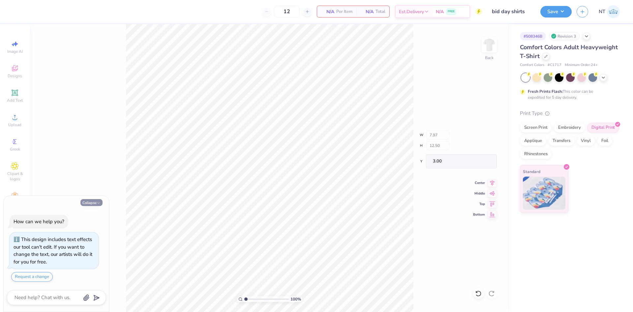
click at [98, 205] on icon "button" at bounding box center [99, 203] width 4 height 4
type textarea "x"
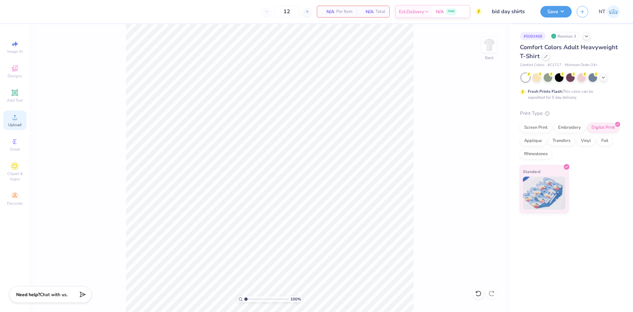
click at [24, 122] on div "Upload" at bounding box center [14, 120] width 23 height 19
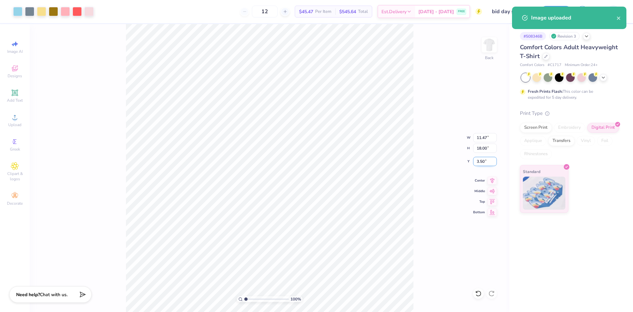
click at [480, 160] on input "3.50" at bounding box center [485, 161] width 24 height 9
click at [477, 148] on input "18.00" at bounding box center [485, 148] width 24 height 9
type input "12.5"
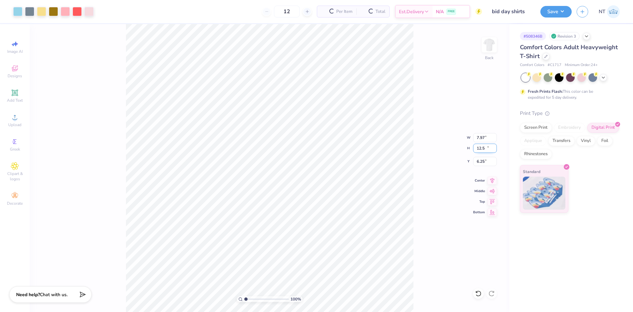
type input "7.97"
type input "12.50"
click at [482, 160] on input "6.25" at bounding box center [485, 161] width 24 height 9
click at [482, 159] on input "6.25" at bounding box center [485, 161] width 24 height 9
type input "3.00"
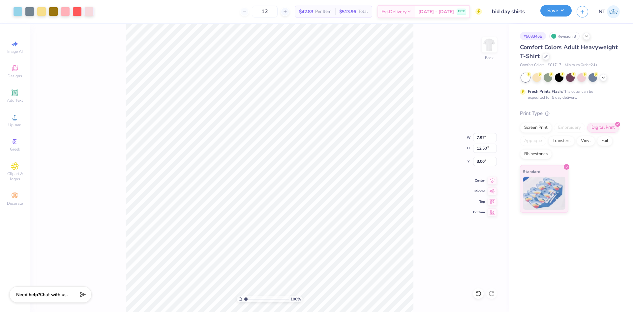
click at [566, 15] on button "Save" at bounding box center [556, 11] width 31 height 12
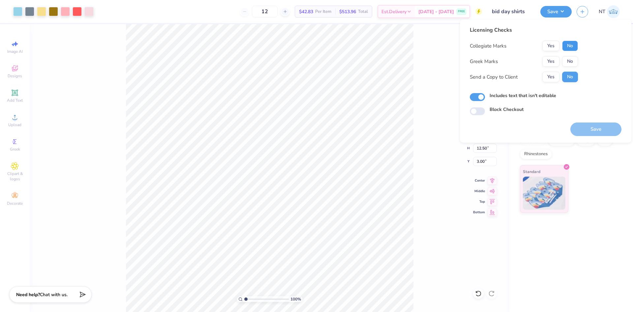
click at [569, 50] on button "No" at bounding box center [570, 46] width 16 height 11
click at [545, 68] on div "Collegiate Marks Yes No Greek Marks Yes No Send a Copy to Client Yes No" at bounding box center [524, 62] width 108 height 42
click at [556, 55] on div "Collegiate Marks Yes No Greek Marks Yes No Send a Copy to Client Yes No" at bounding box center [524, 62] width 108 height 42
click at [548, 60] on button "Yes" at bounding box center [551, 61] width 17 height 11
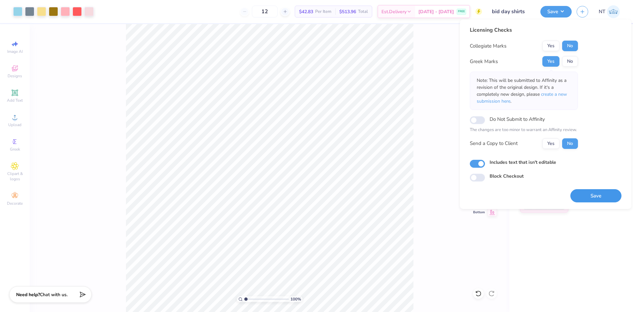
click at [587, 194] on button "Save" at bounding box center [596, 196] width 51 height 14
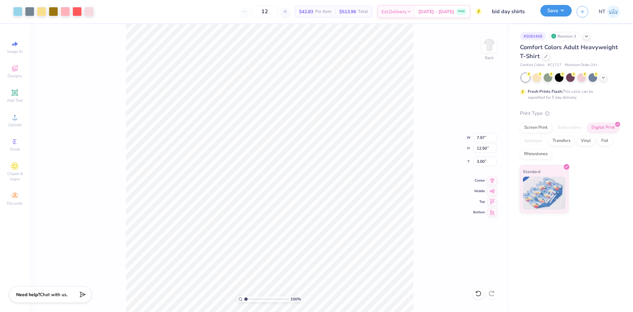
click at [558, 12] on button "Save" at bounding box center [556, 11] width 31 height 12
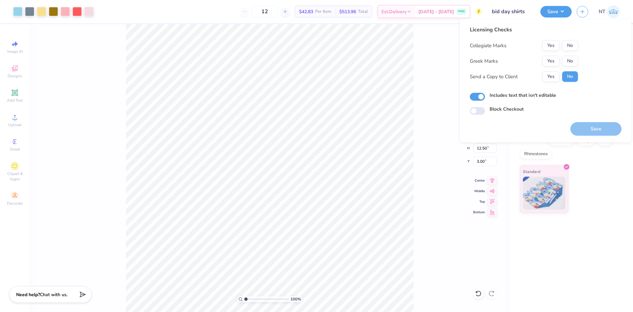
click at [440, 94] on div "100 % Back W 7.97 7.97 " H 12.50 12.50 " Y 3.00 3.00 " Center Middle Top Bottom" at bounding box center [270, 168] width 480 height 288
